Goal: Navigation & Orientation: Find specific page/section

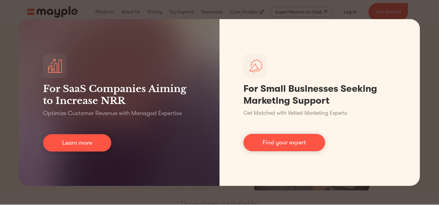
click at [428, 49] on div "For SaaS Companies Aiming to Increase NRR Optimize Customer Revenue with Manage…" at bounding box center [219, 102] width 439 height 205
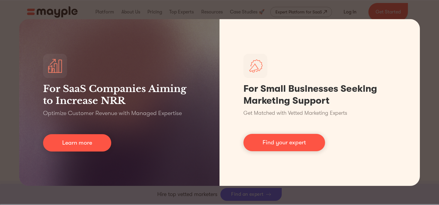
scroll to position [537, 0]
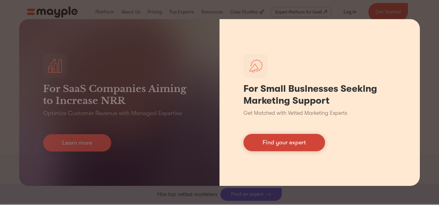
click at [279, 142] on link "Find your expert" at bounding box center [285, 142] width 82 height 17
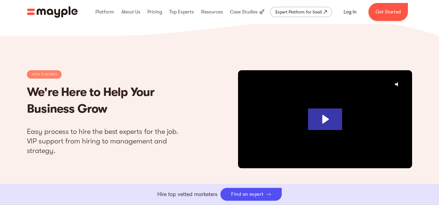
scroll to position [1733, 0]
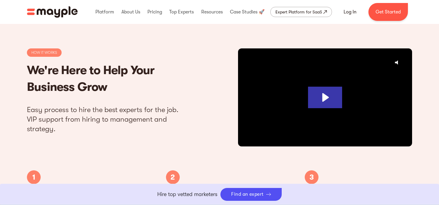
click at [329, 113] on div at bounding box center [325, 97] width 174 height 98
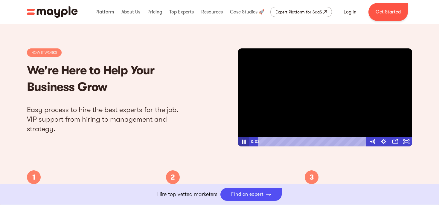
click at [244, 141] on icon "Pause" at bounding box center [244, 141] width 14 height 11
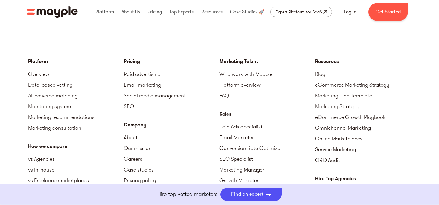
scroll to position [2640, 0]
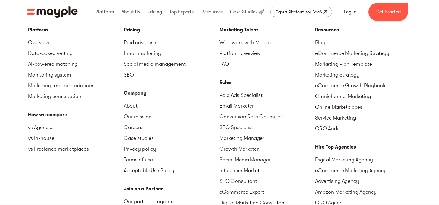
scroll to position [2640, 0]
click at [319, 42] on link "Blog" at bounding box center [363, 42] width 96 height 11
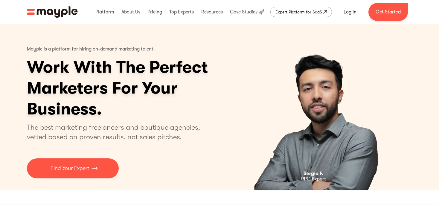
scroll to position [2640, 0]
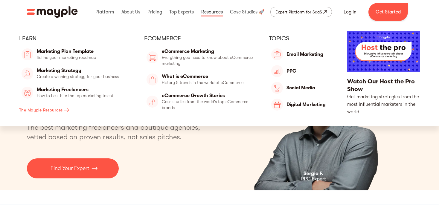
scroll to position [2640, 0]
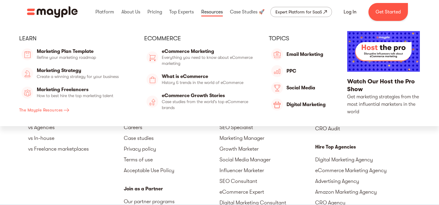
click at [207, 13] on link at bounding box center [212, 11] width 25 height 19
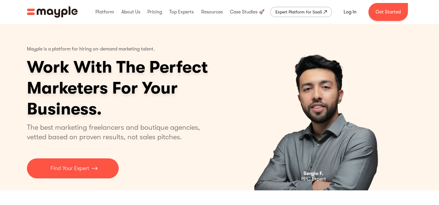
scroll to position [2640, 0]
